Goal: Task Accomplishment & Management: Manage account settings

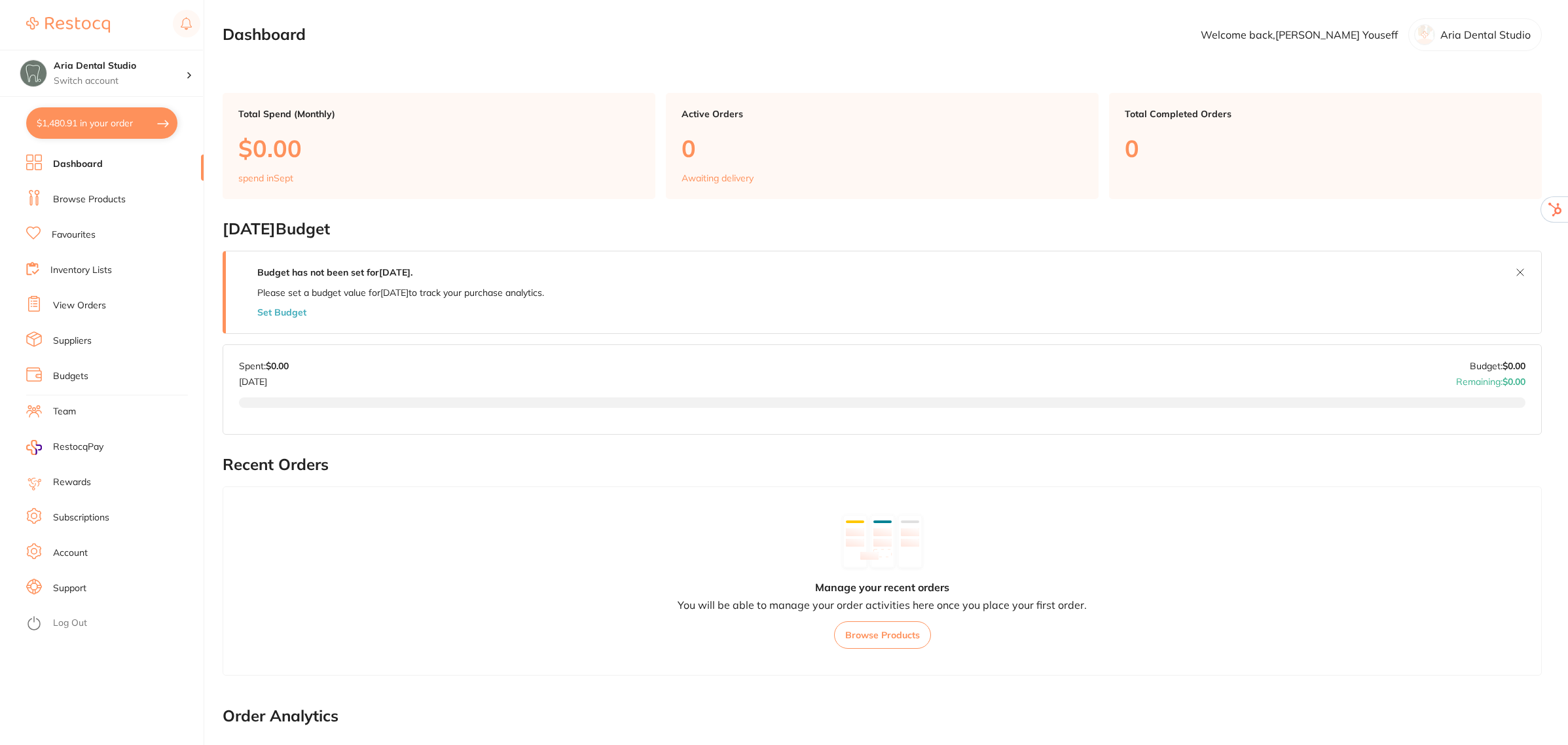
click at [57, 514] on link "Subscriptions" at bounding box center [81, 518] width 56 height 13
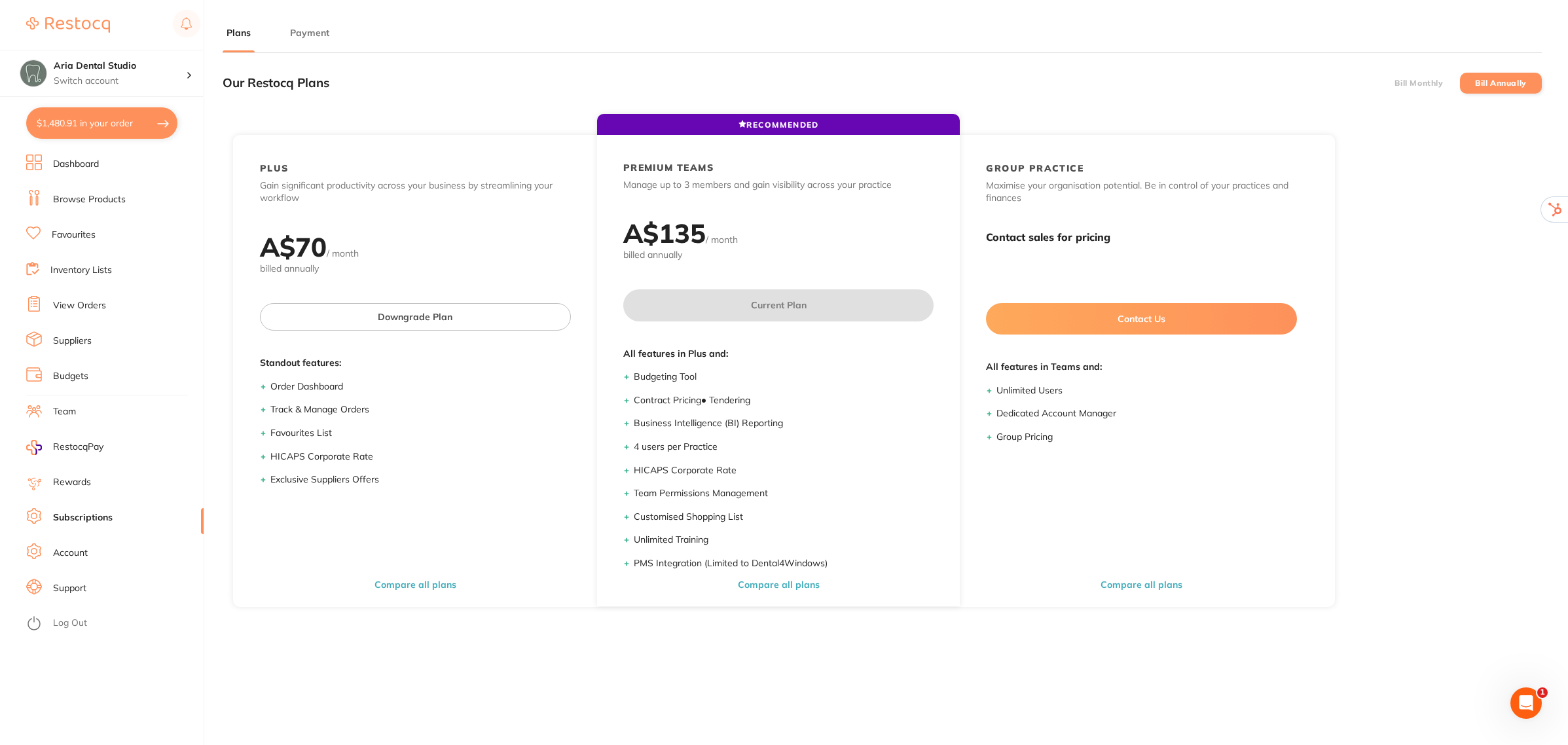
click at [314, 36] on button "Payment" at bounding box center [309, 32] width 47 height 12
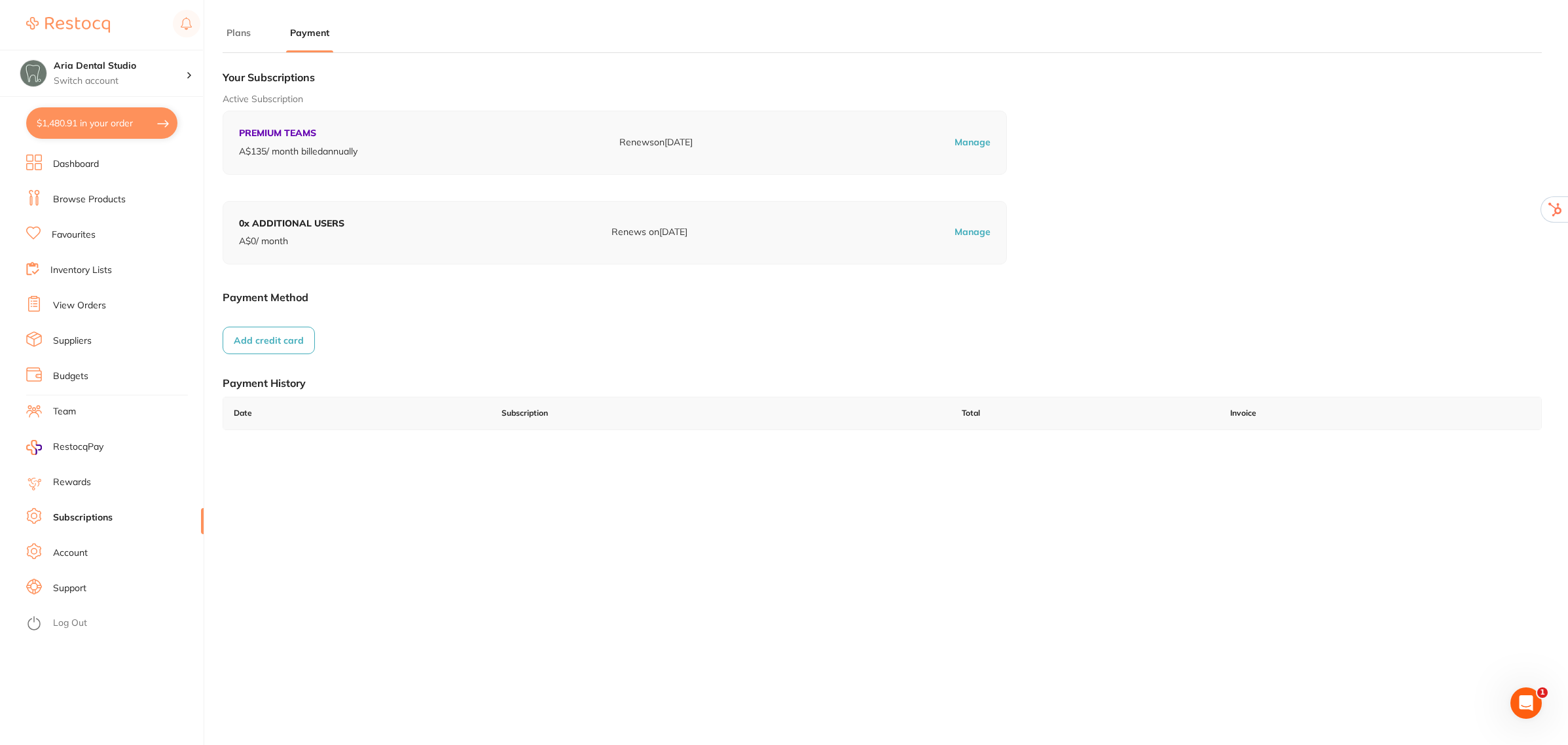
click at [78, 303] on link "View Orders" at bounding box center [80, 306] width 53 height 13
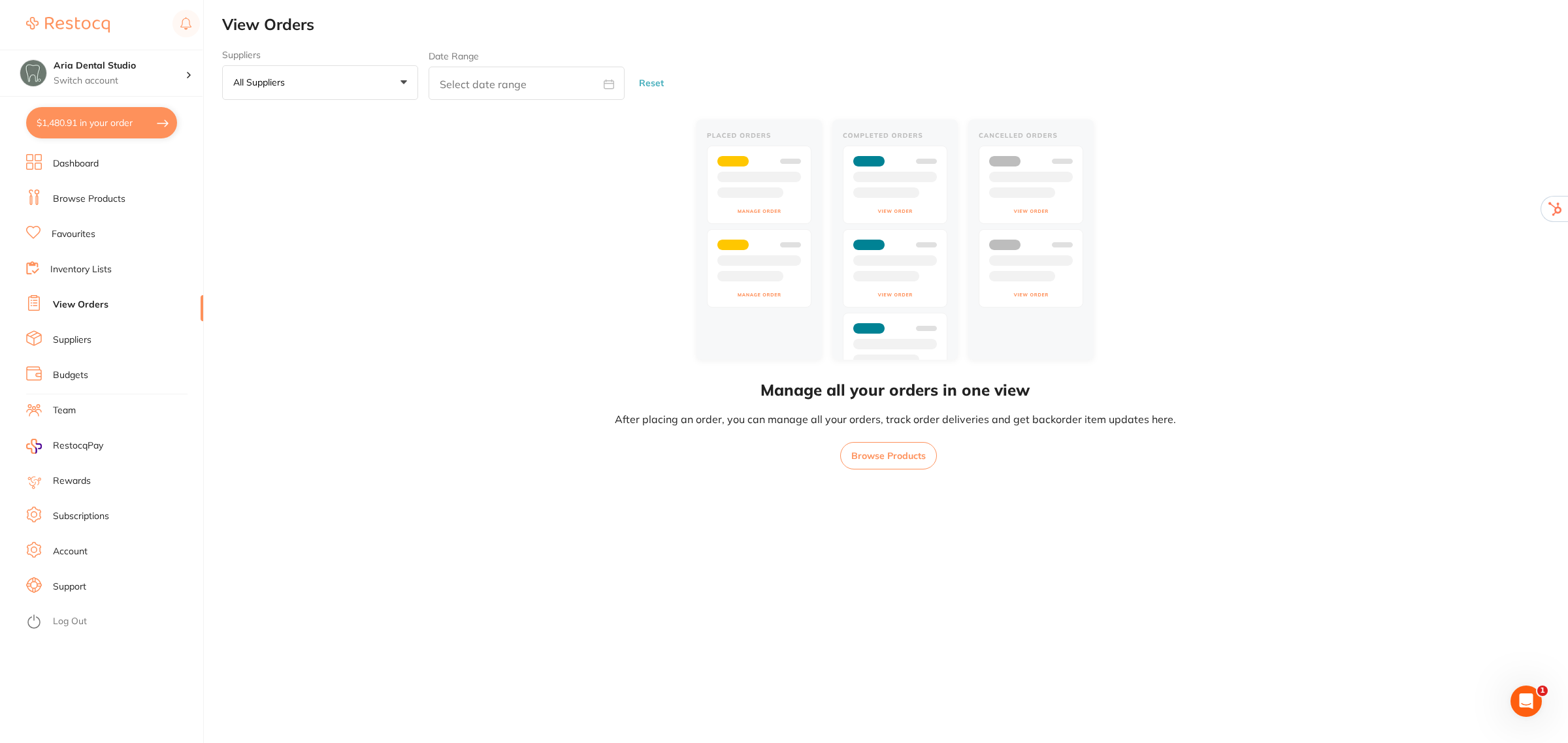
checkbox input "true"
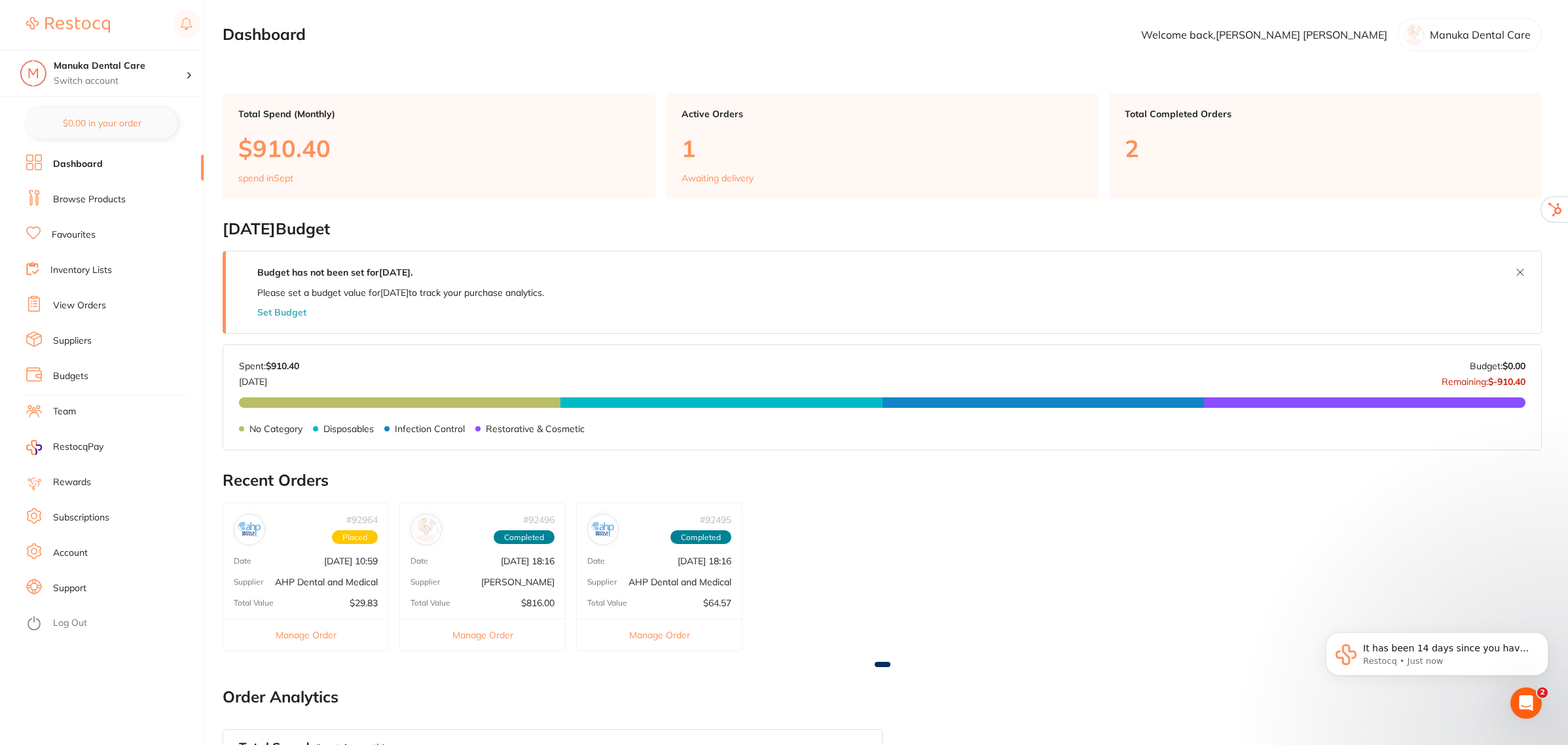
click at [84, 516] on link "Subscriptions" at bounding box center [81, 518] width 56 height 13
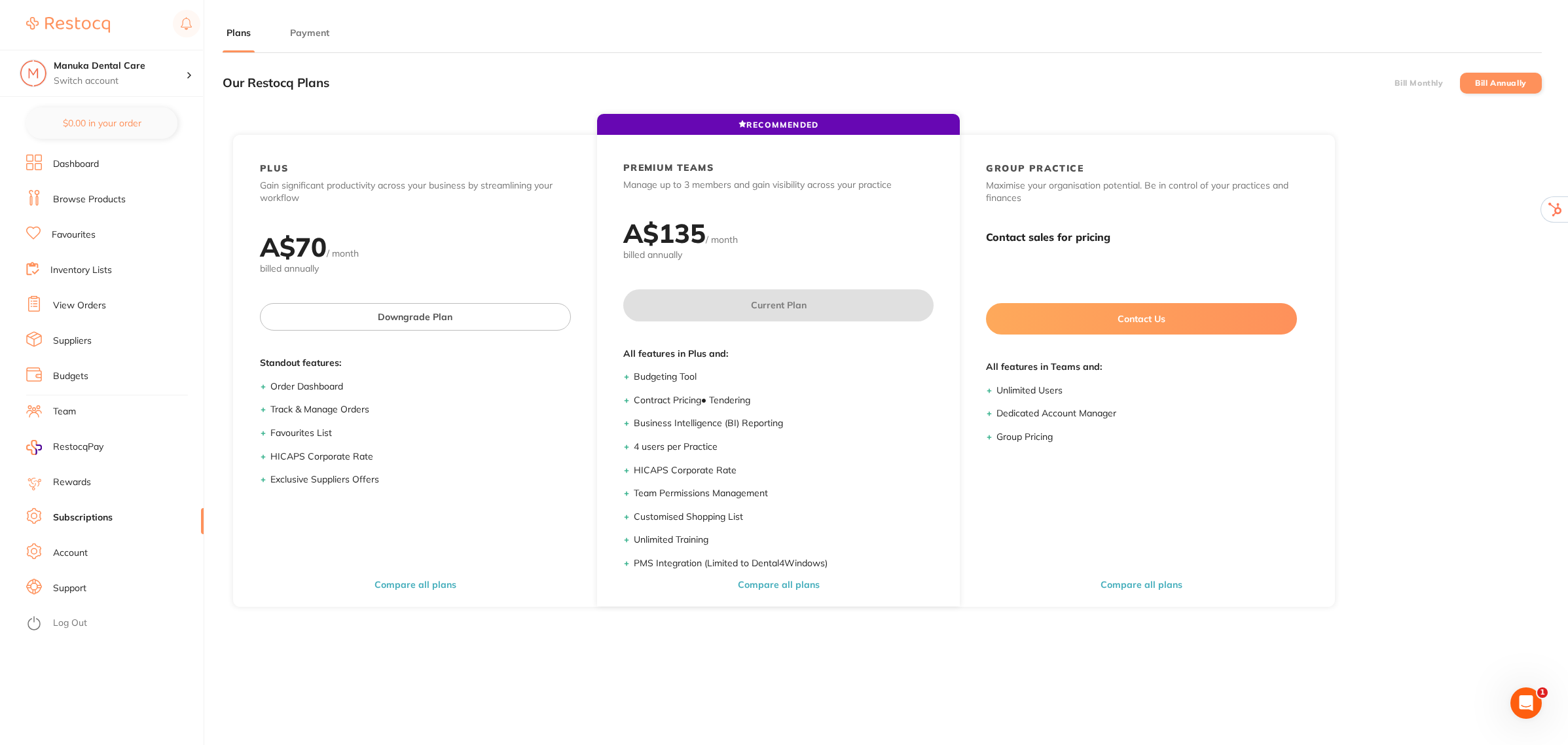
click at [309, 31] on button "Payment" at bounding box center [309, 32] width 47 height 12
